Goal: Task Accomplishment & Management: Use online tool/utility

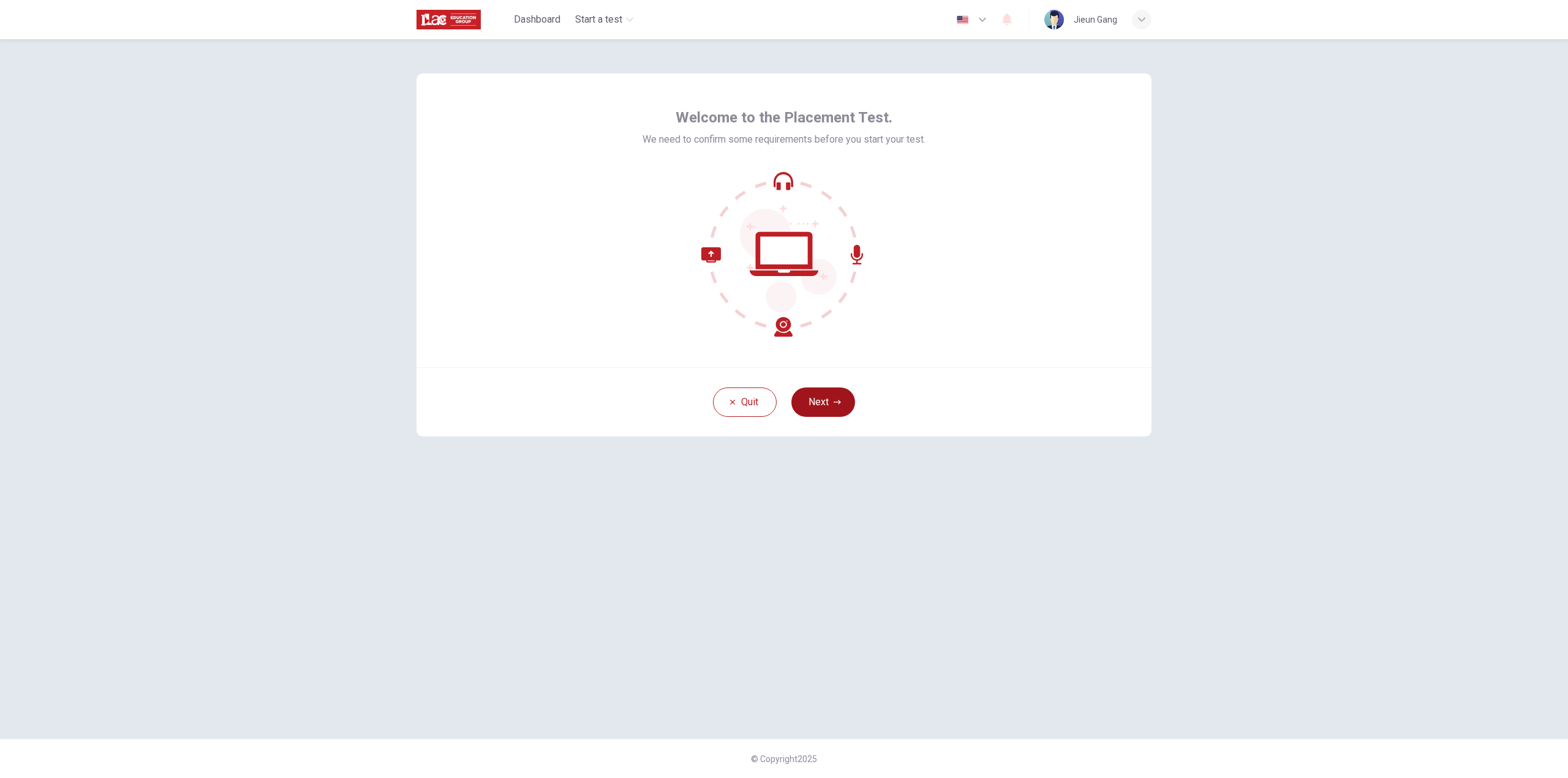
click at [819, 401] on button "Next" at bounding box center [823, 402] width 63 height 30
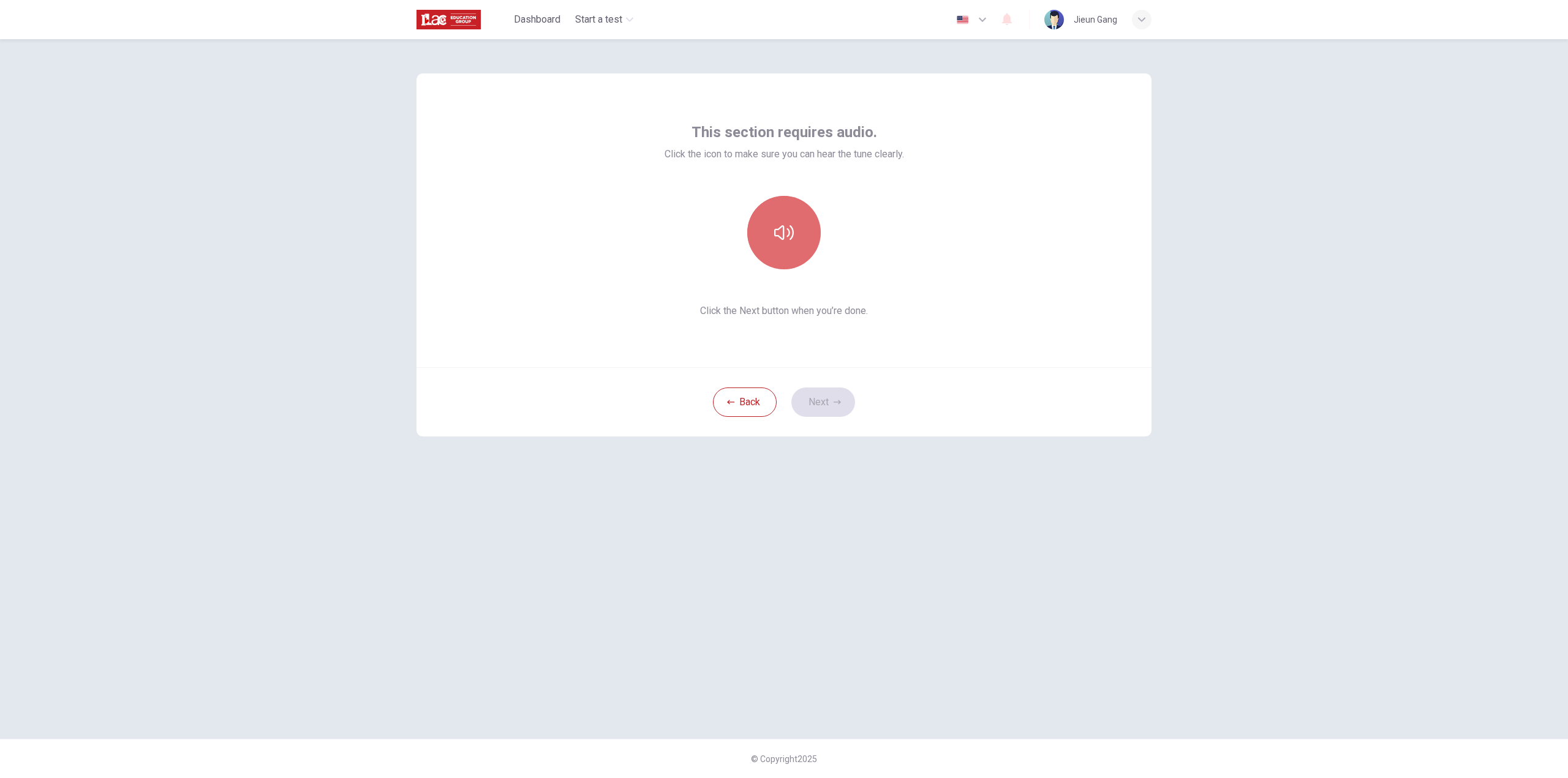
click at [794, 228] on button "button" at bounding box center [784, 232] width 73 height 73
click at [832, 385] on div "Back Next" at bounding box center [784, 402] width 735 height 69
click at [828, 402] on button "Next" at bounding box center [823, 402] width 63 height 30
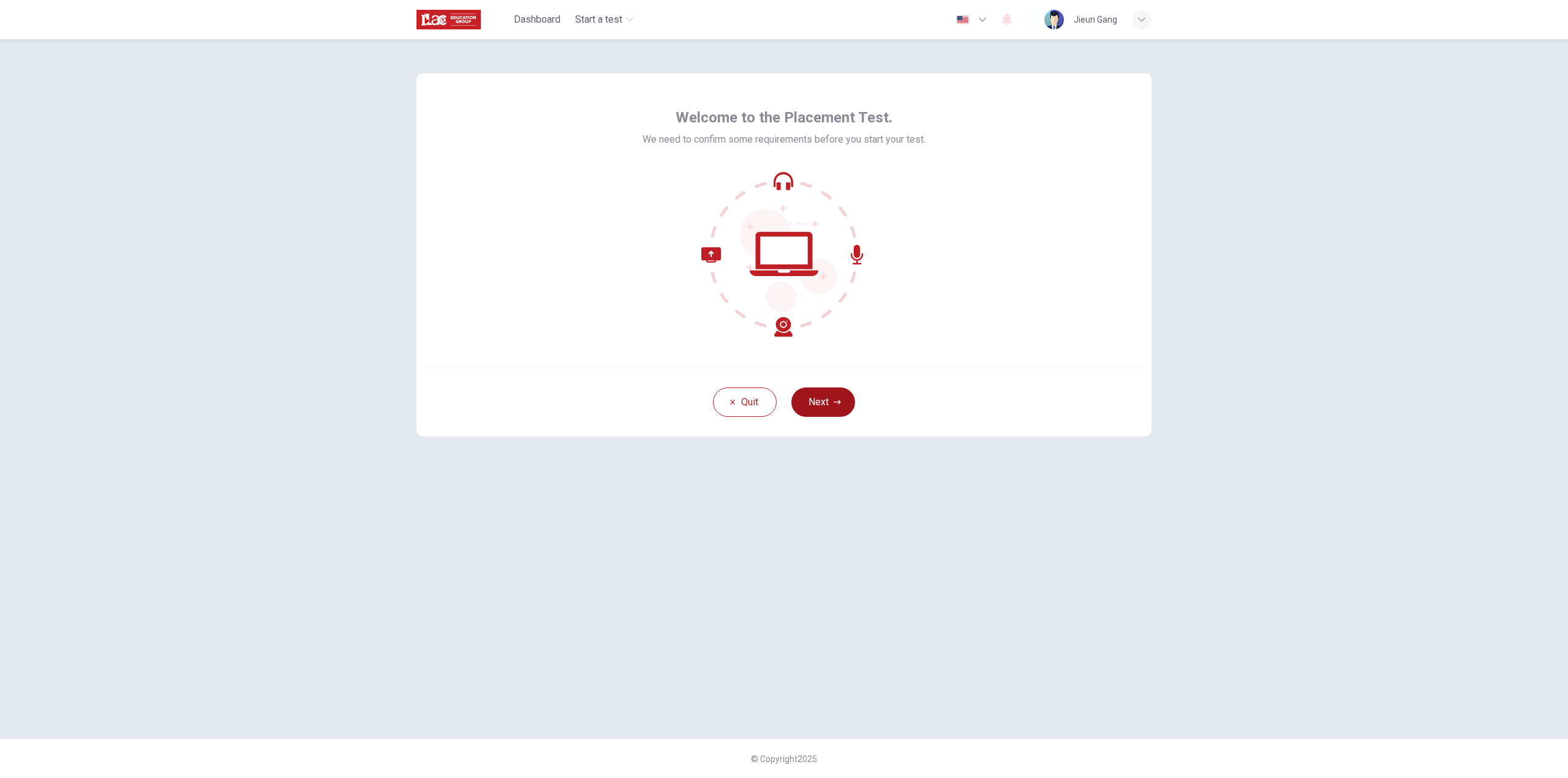
click at [816, 407] on button "Next" at bounding box center [823, 402] width 63 height 30
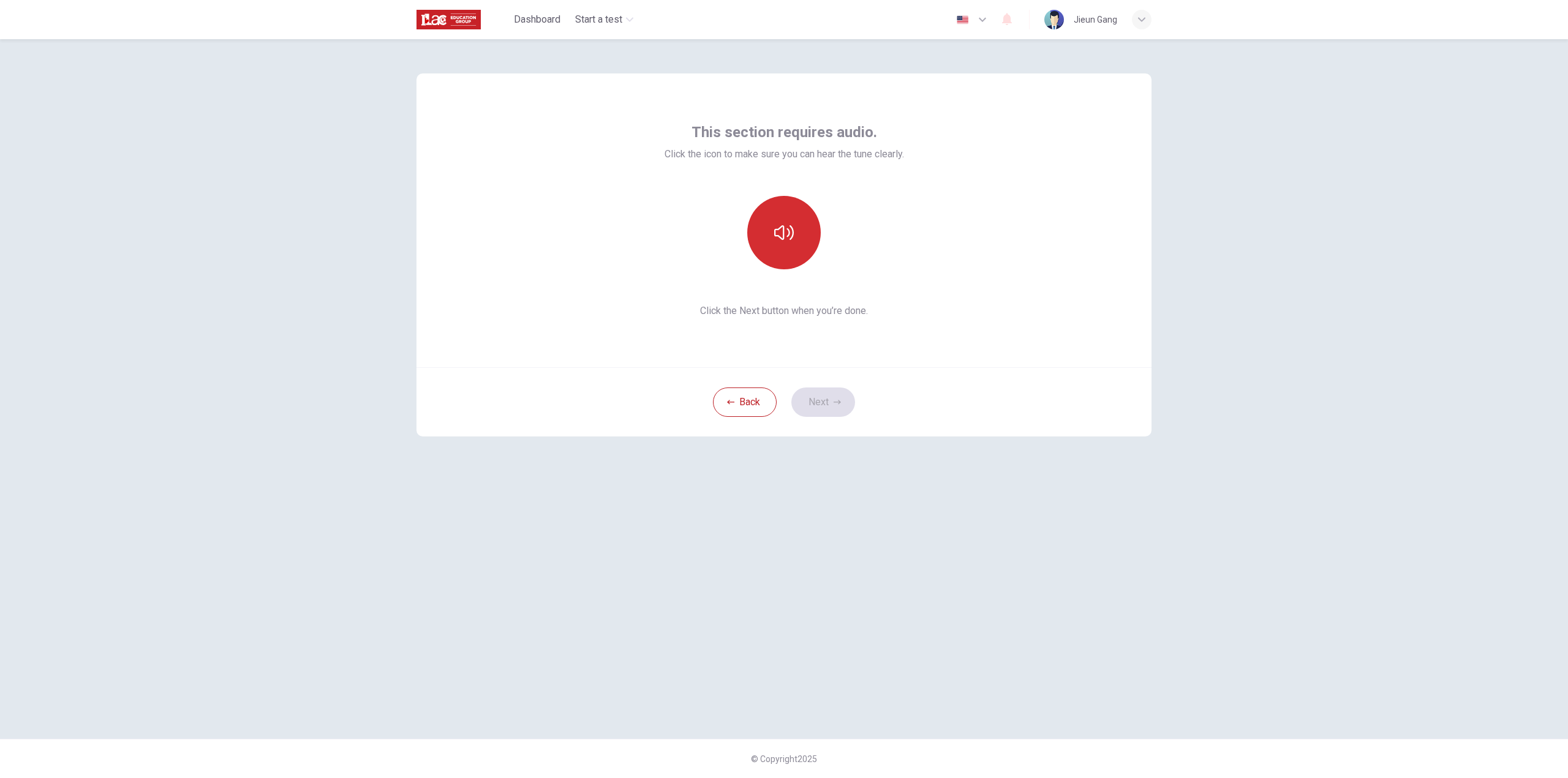
click at [795, 240] on button "button" at bounding box center [784, 232] width 73 height 73
click at [818, 397] on button "Next" at bounding box center [823, 402] width 63 height 30
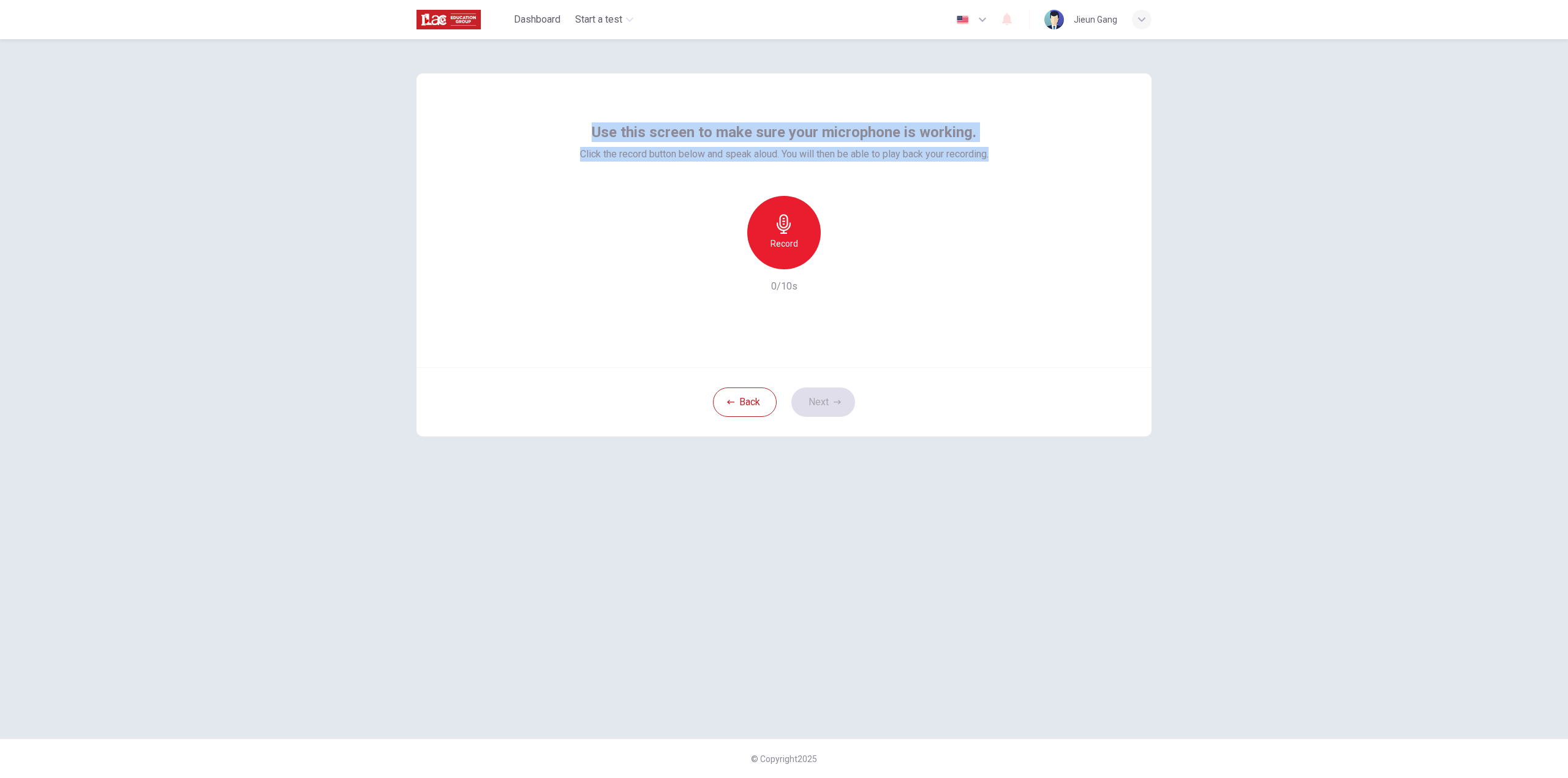
drag, startPoint x: 583, startPoint y: 130, endPoint x: 1010, endPoint y: 156, distance: 427.8
click at [1010, 156] on div "Use this screen to make sure your microphone is working. Click the record butto…" at bounding box center [784, 220] width 735 height 294
click at [992, 160] on div at bounding box center [992, 160] width 0 height 0
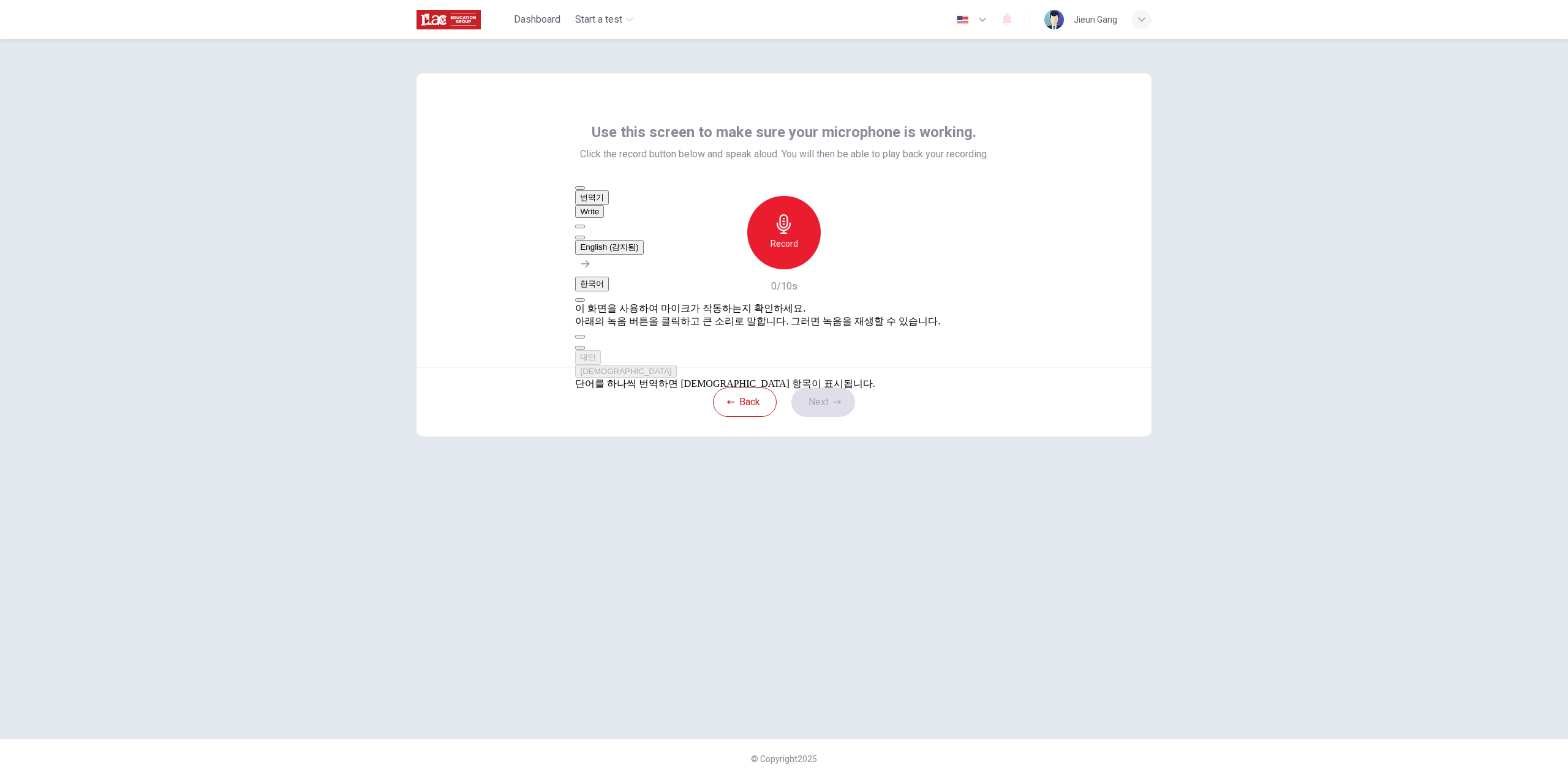
click at [1030, 198] on div "Use this screen to make sure your microphone is working. Click the record butto…" at bounding box center [784, 220] width 735 height 294
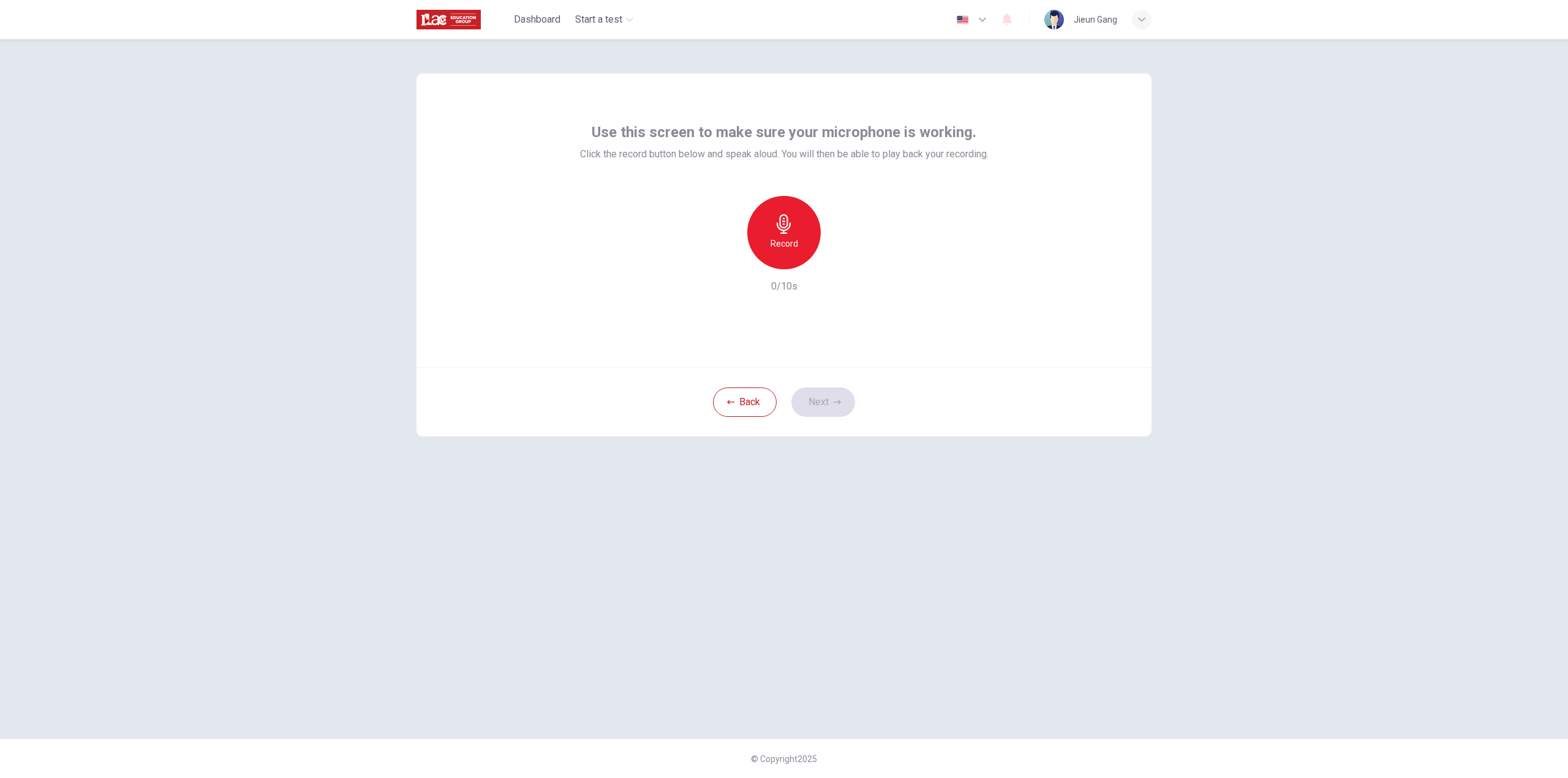
click at [788, 238] on h6 "Record" at bounding box center [784, 243] width 27 height 14
click at [773, 237] on h6 "Record" at bounding box center [784, 243] width 27 height 14
click at [783, 254] on div "Stop" at bounding box center [784, 232] width 73 height 73
click at [840, 262] on icon "button" at bounding box center [840, 259] width 12 height 12
click at [840, 261] on icon "button" at bounding box center [840, 259] width 12 height 12
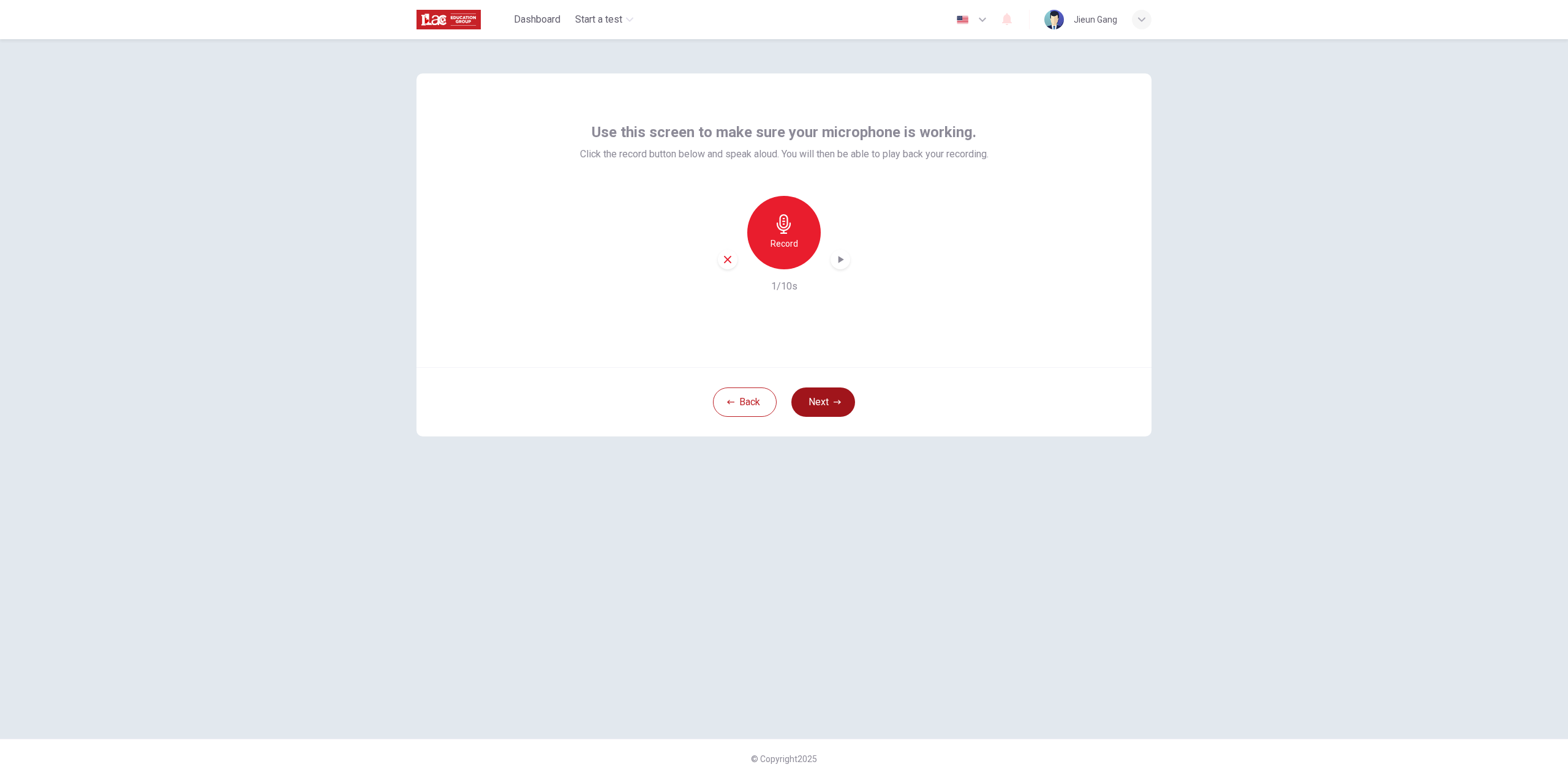
click at [825, 396] on button "Next" at bounding box center [823, 402] width 63 height 30
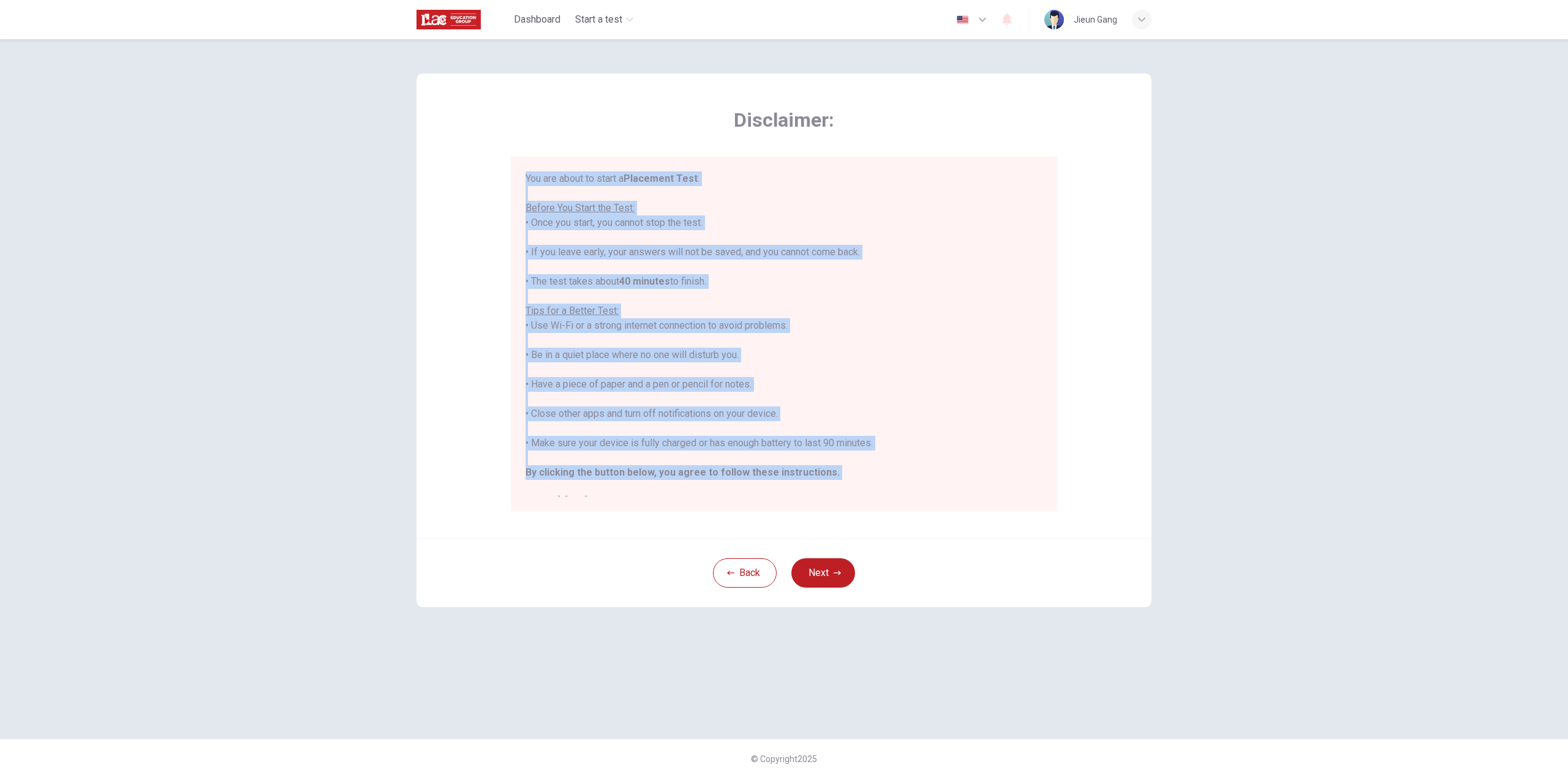
scroll to position [14, 0]
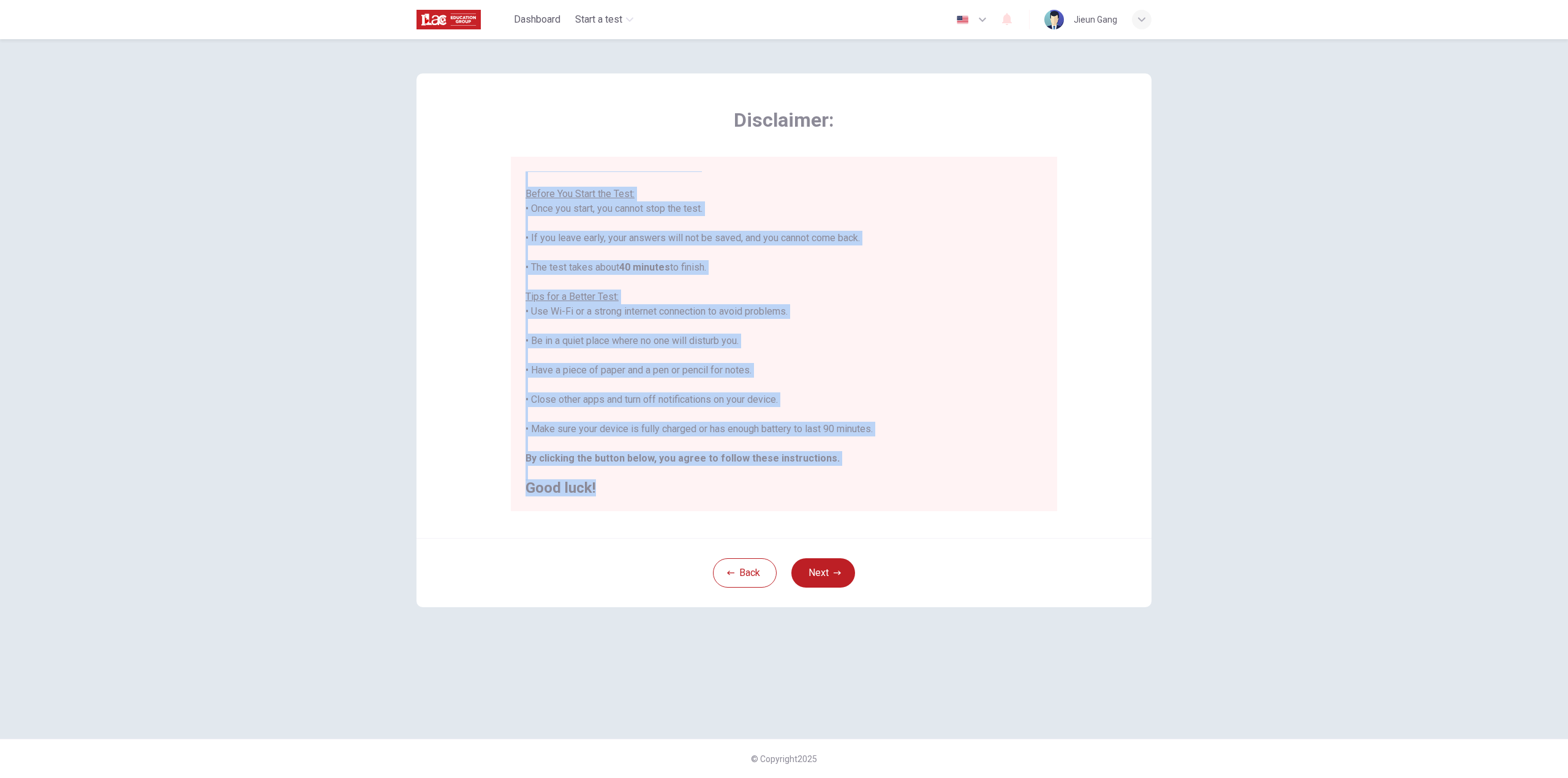
drag, startPoint x: 522, startPoint y: 176, endPoint x: 797, endPoint y: 492, distance: 418.9
click at [797, 492] on div "You are about to start a Placement Test . Before You Start the Test: • Once you…" at bounding box center [784, 334] width 546 height 355
click at [595, 497] on div at bounding box center [595, 497] width 0 height 0
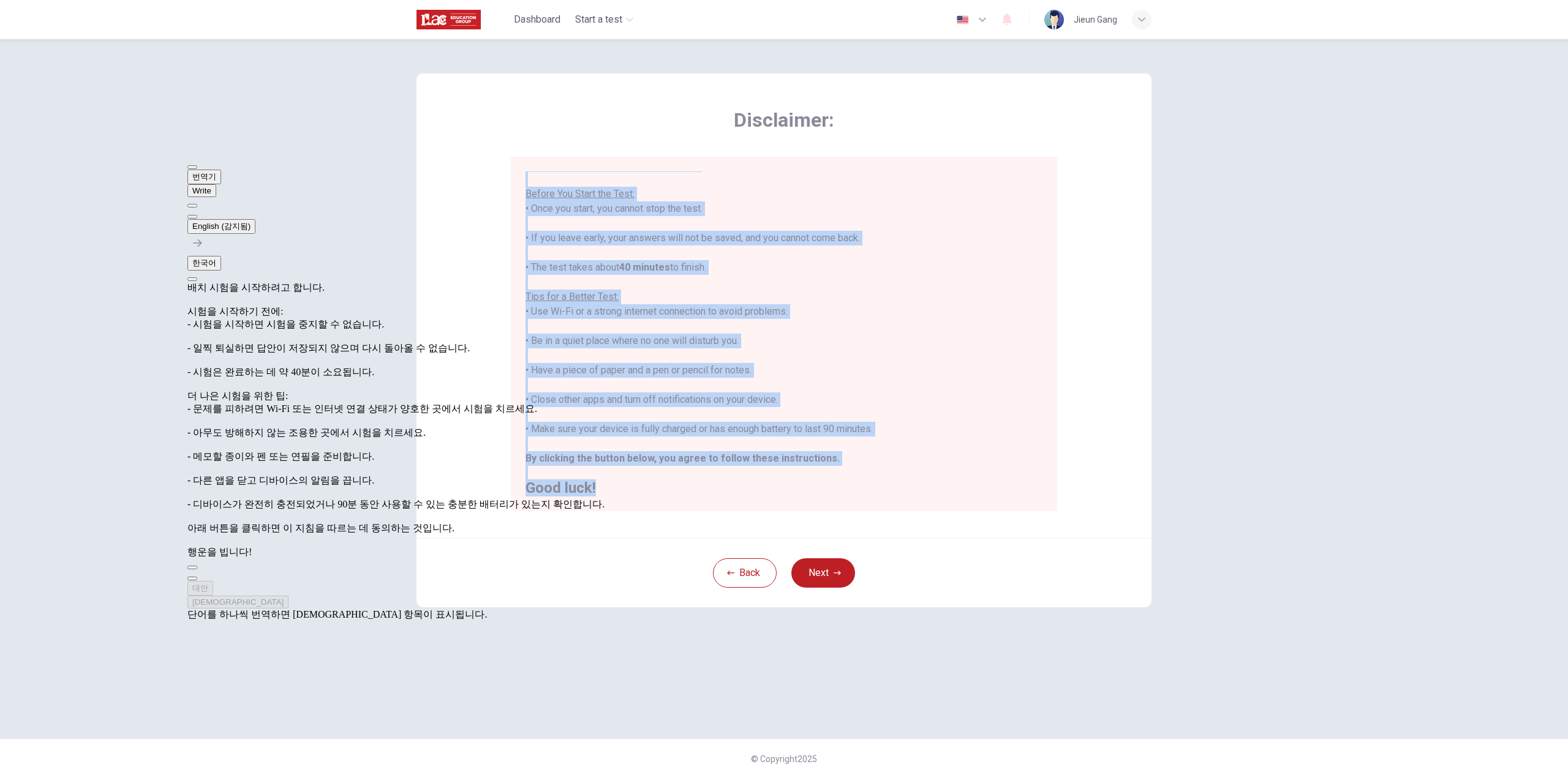
scroll to position [159, 0]
click at [197, 215] on button at bounding box center [192, 217] width 10 height 4
